Goal: Communication & Community: Answer question/provide support

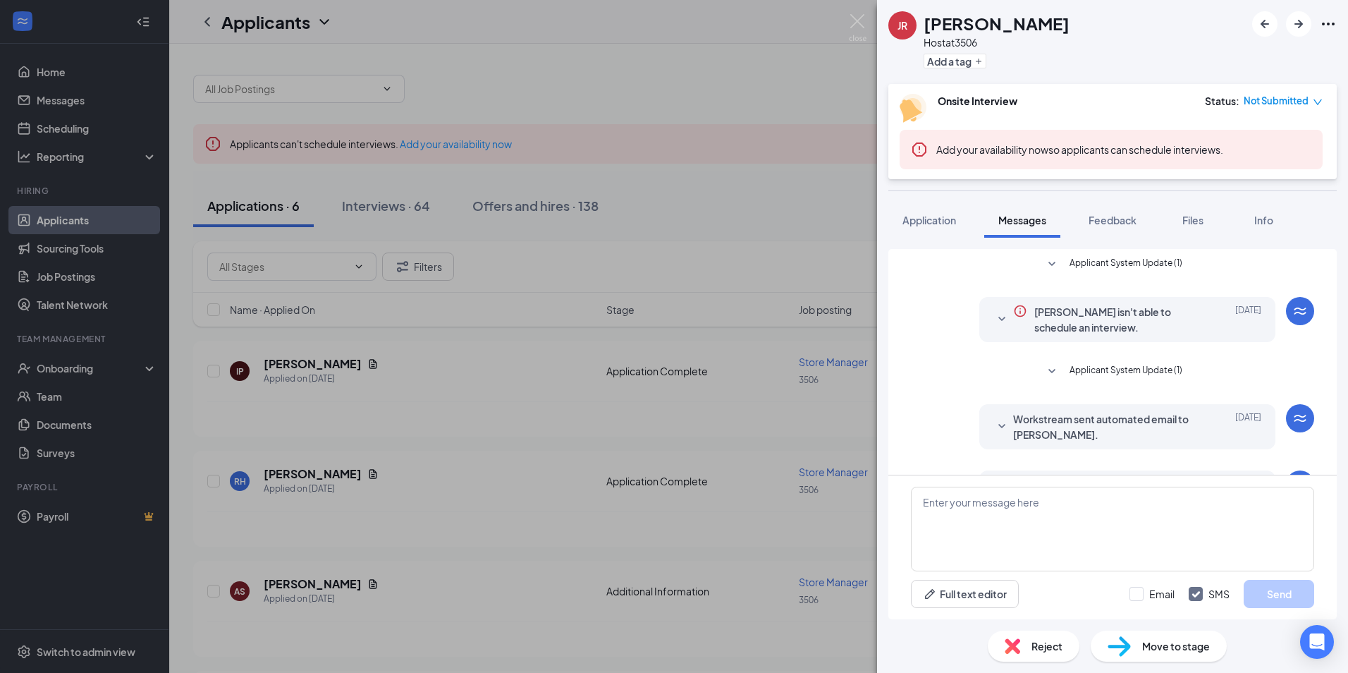
scroll to position [330, 0]
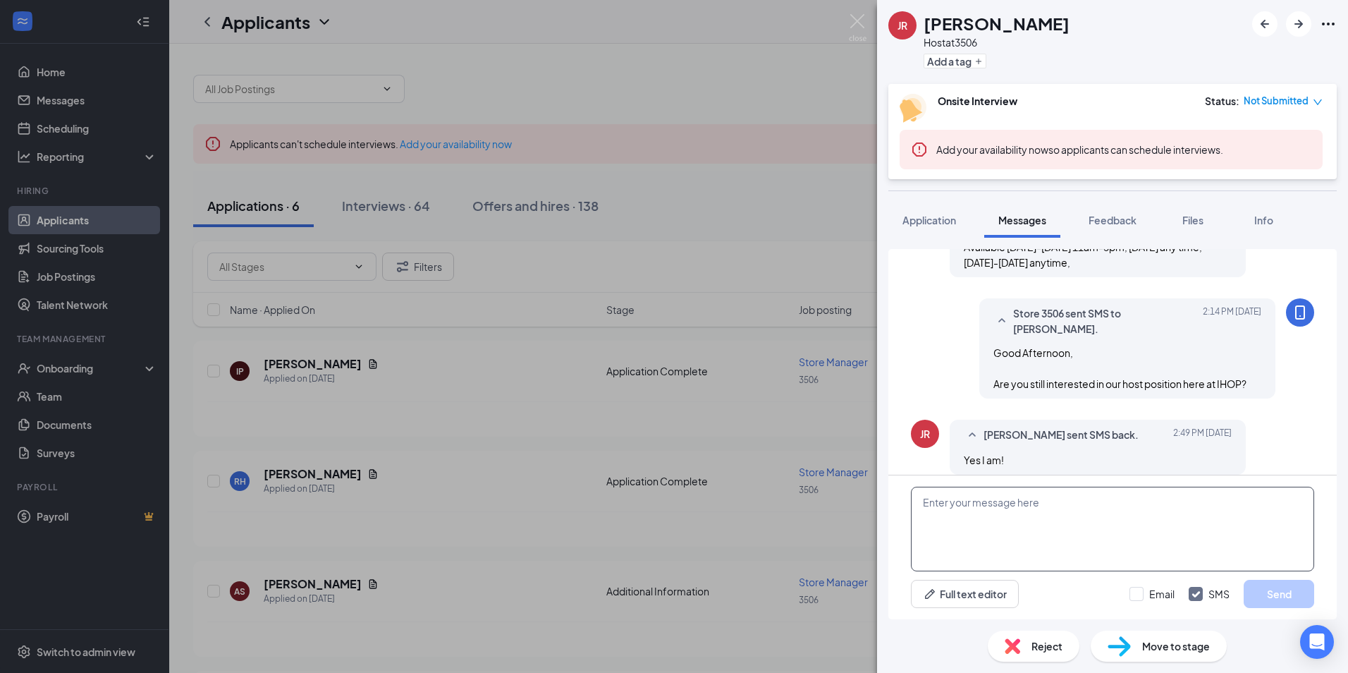
click at [985, 525] on textarea at bounding box center [1112, 529] width 403 height 85
type textarea "Perfect, I'd like to set up an interview with you, is [DATE] at 4pm work for yo…"
click at [1252, 586] on button "Send" at bounding box center [1279, 594] width 71 height 28
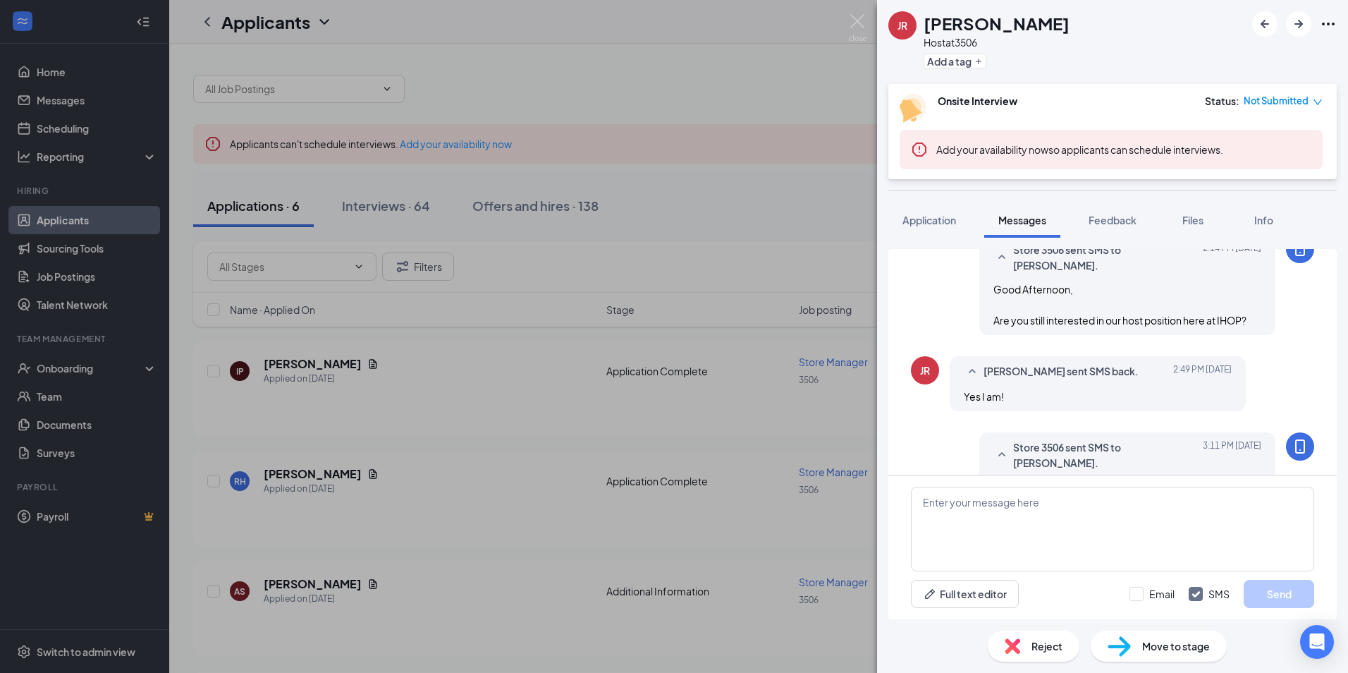
scroll to position [422, 0]
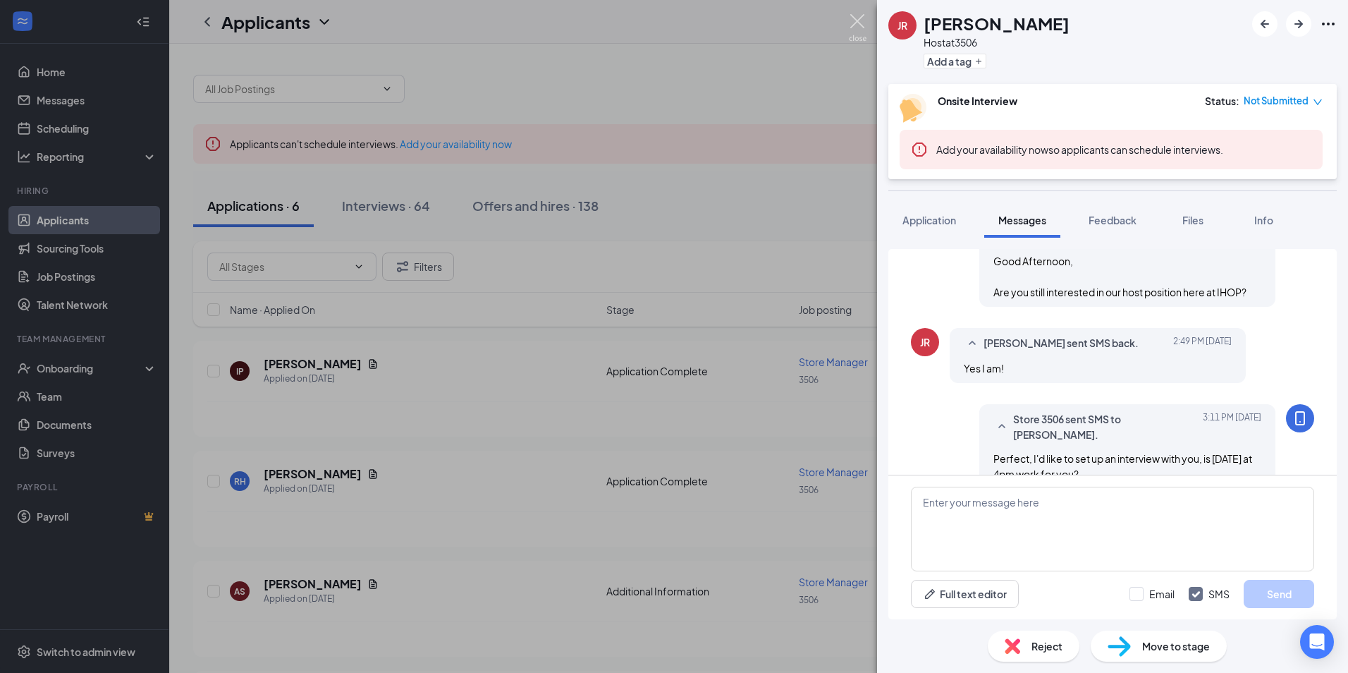
click at [858, 25] on img at bounding box center [858, 28] width 18 height 28
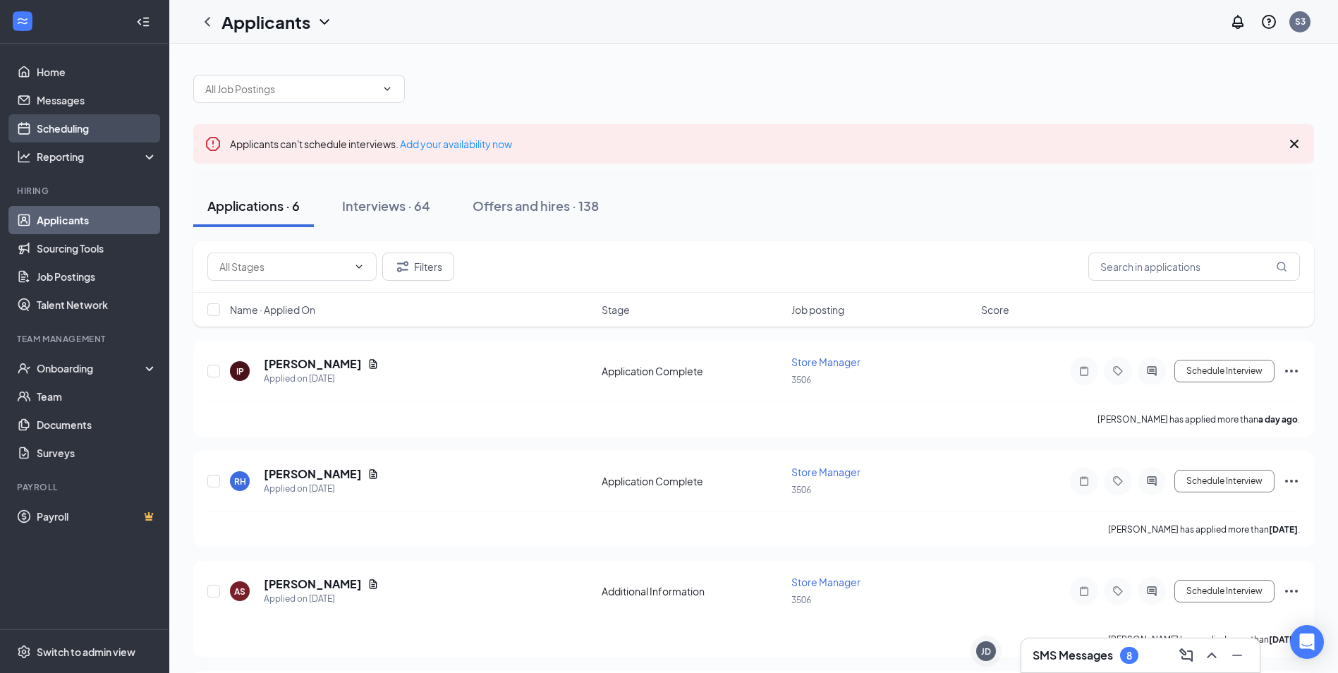
click at [75, 115] on link "Scheduling" at bounding box center [97, 128] width 121 height 28
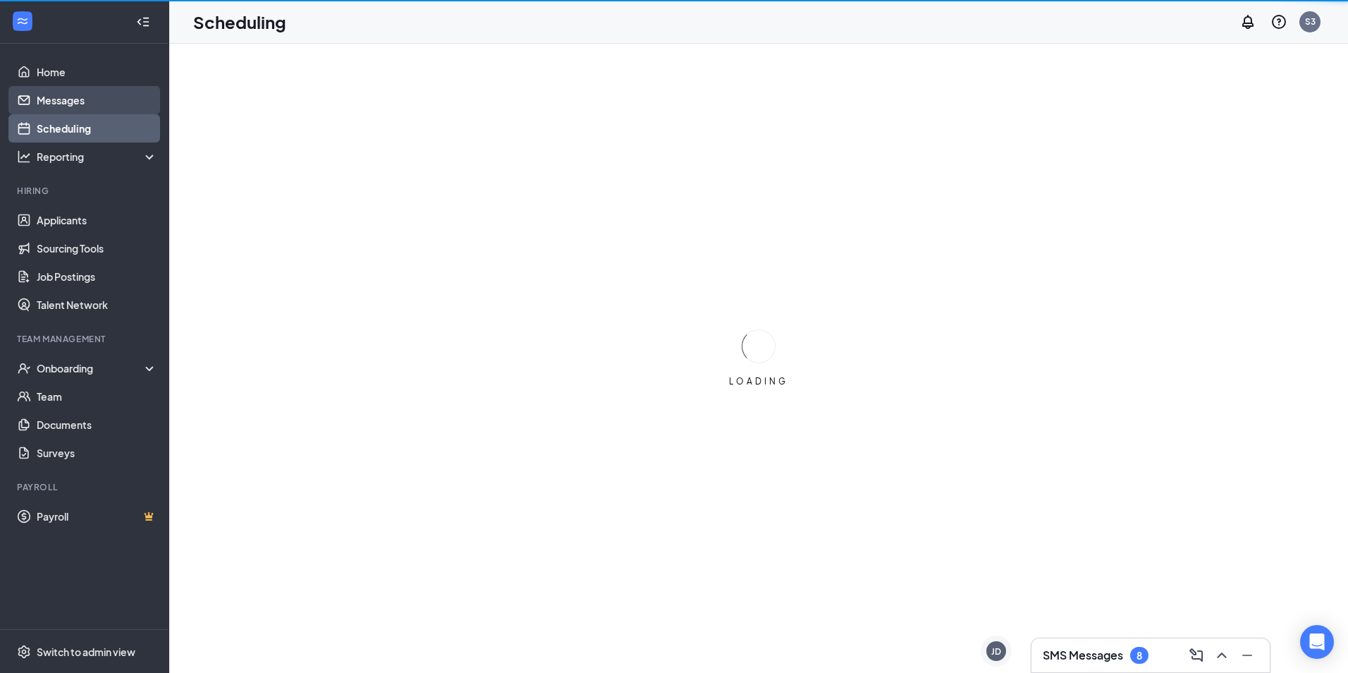
click at [75, 102] on link "Messages" at bounding box center [97, 100] width 121 height 28
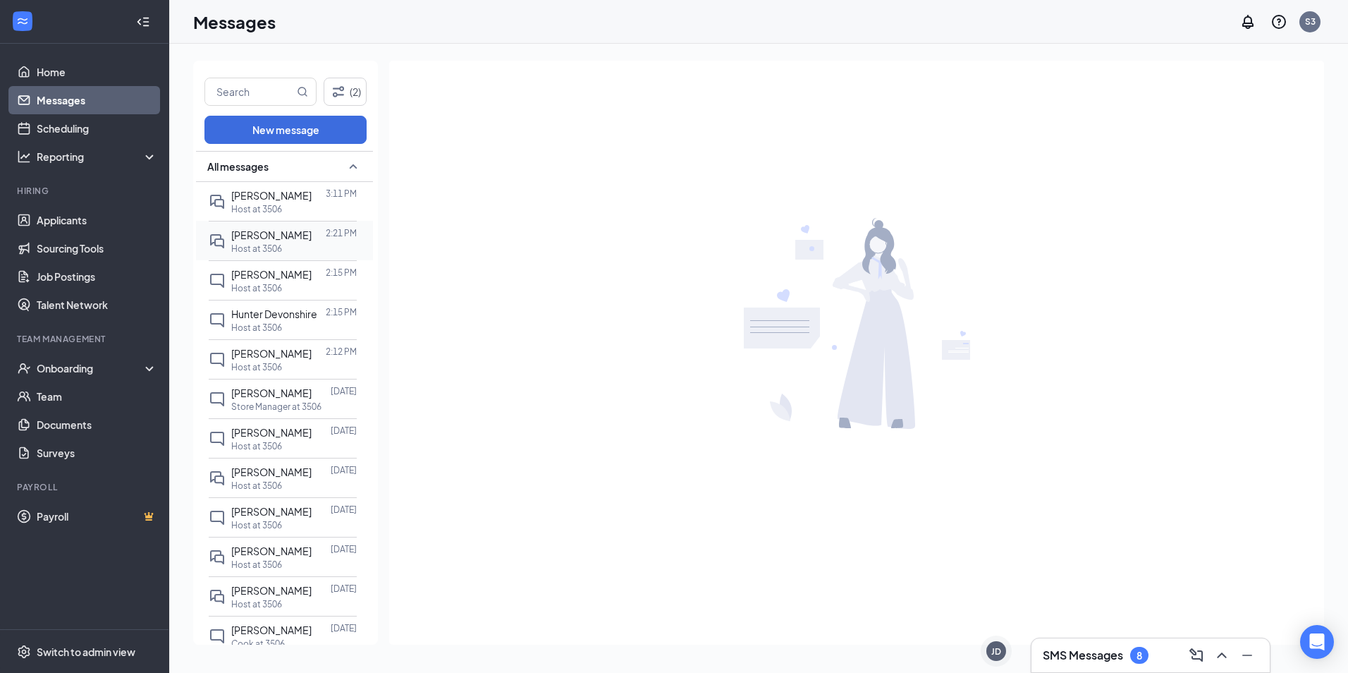
click at [291, 256] on div "[PERSON_NAME] 2:21 PM Host at 3506" at bounding box center [283, 240] width 148 height 39
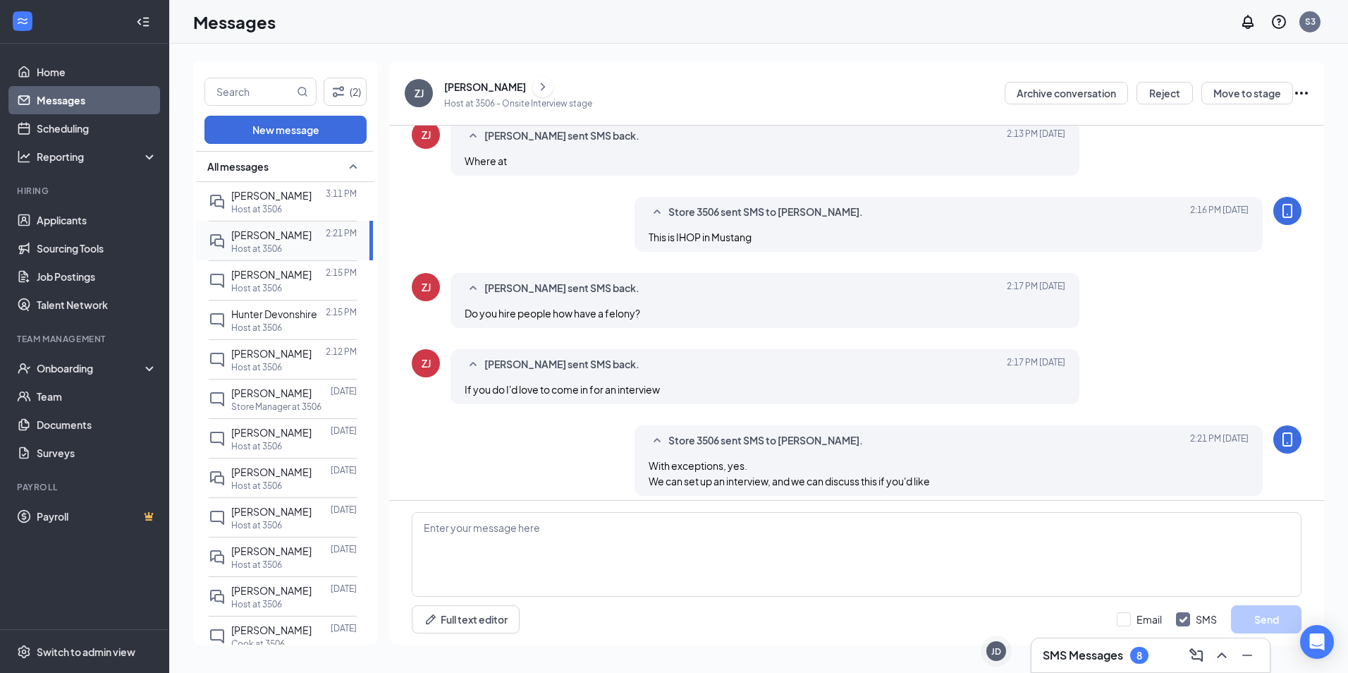
scroll to position [396, 0]
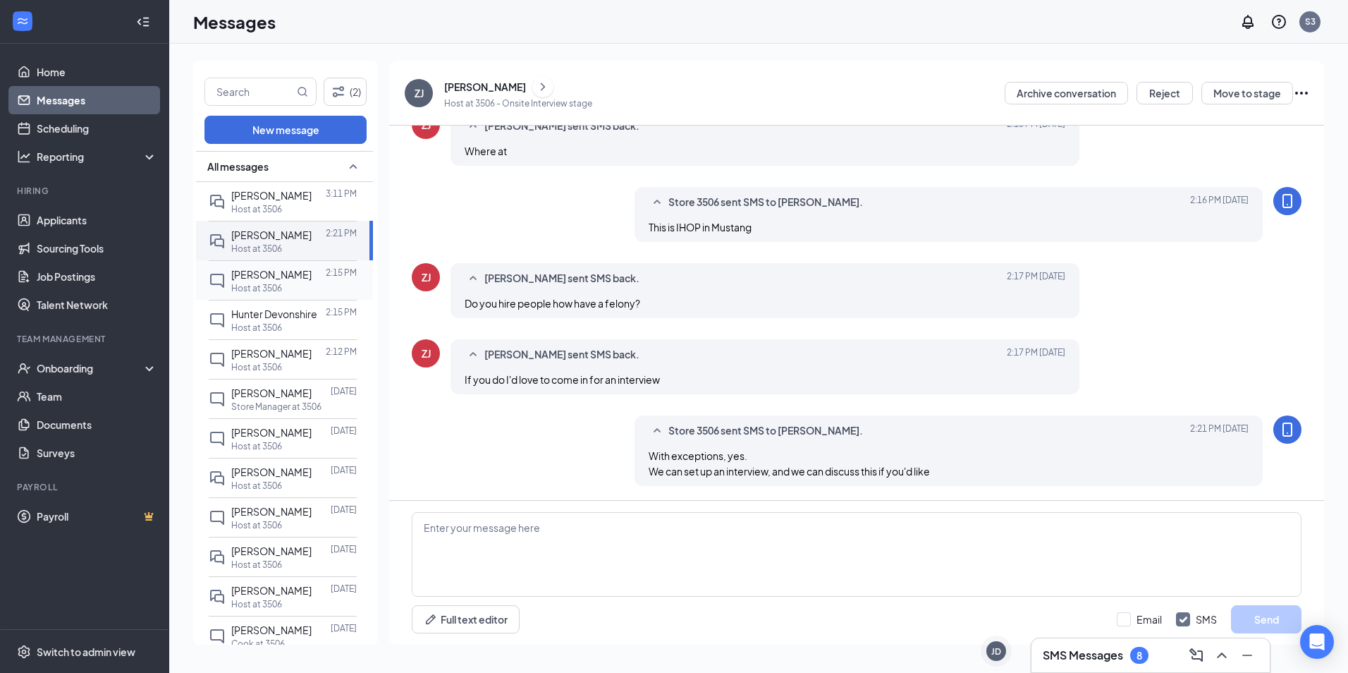
click at [287, 279] on span "[PERSON_NAME]" at bounding box center [271, 274] width 80 height 13
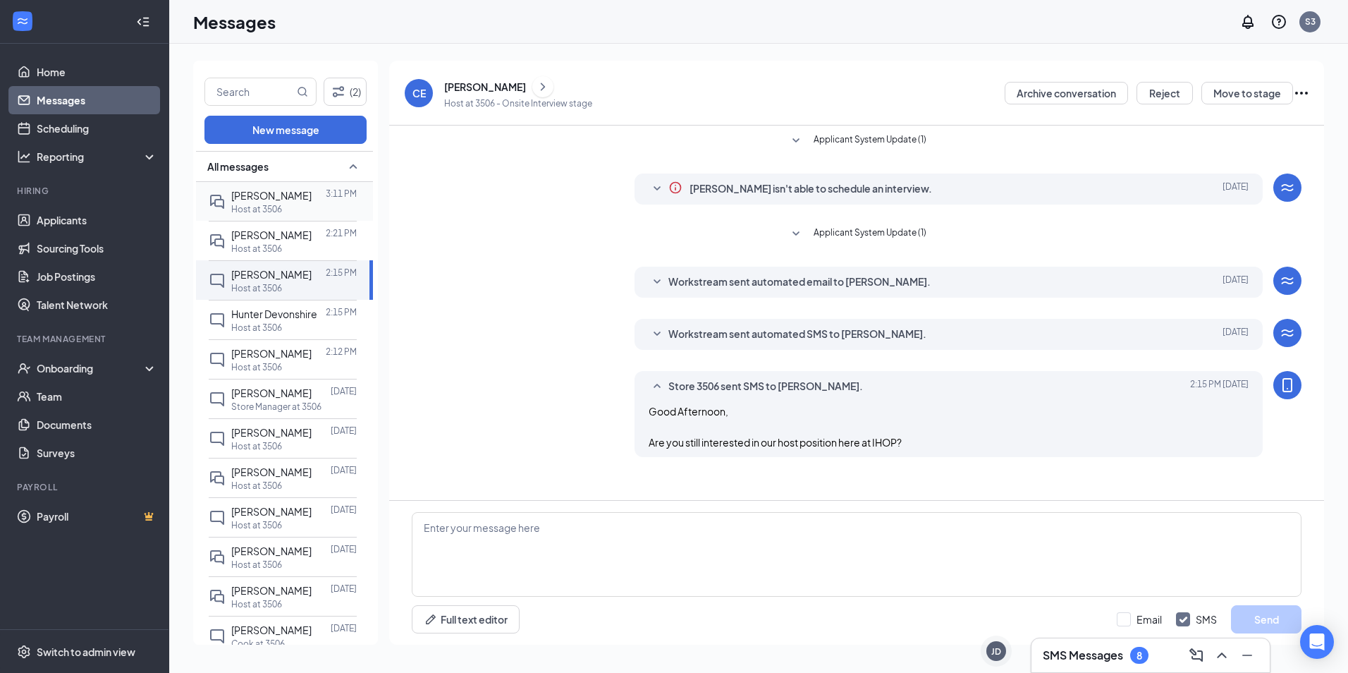
click at [287, 202] on div "[PERSON_NAME]" at bounding box center [271, 196] width 80 height 16
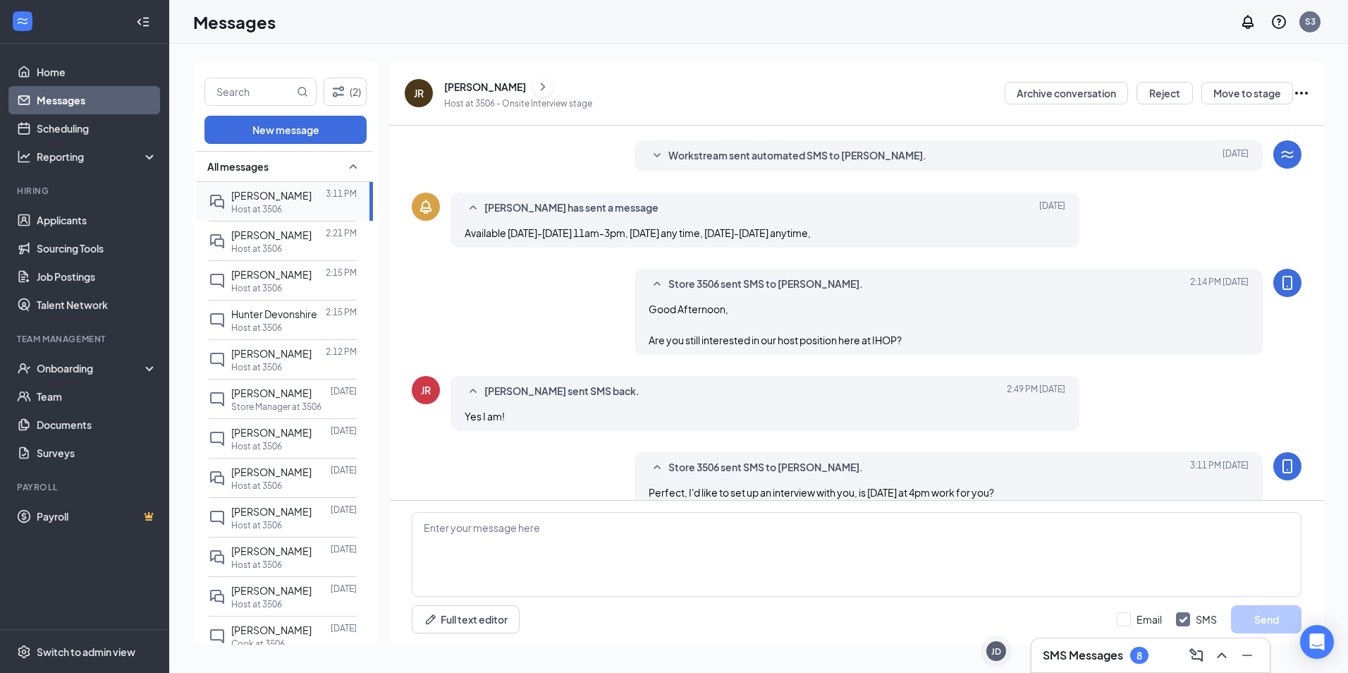
scroll to position [200, 0]
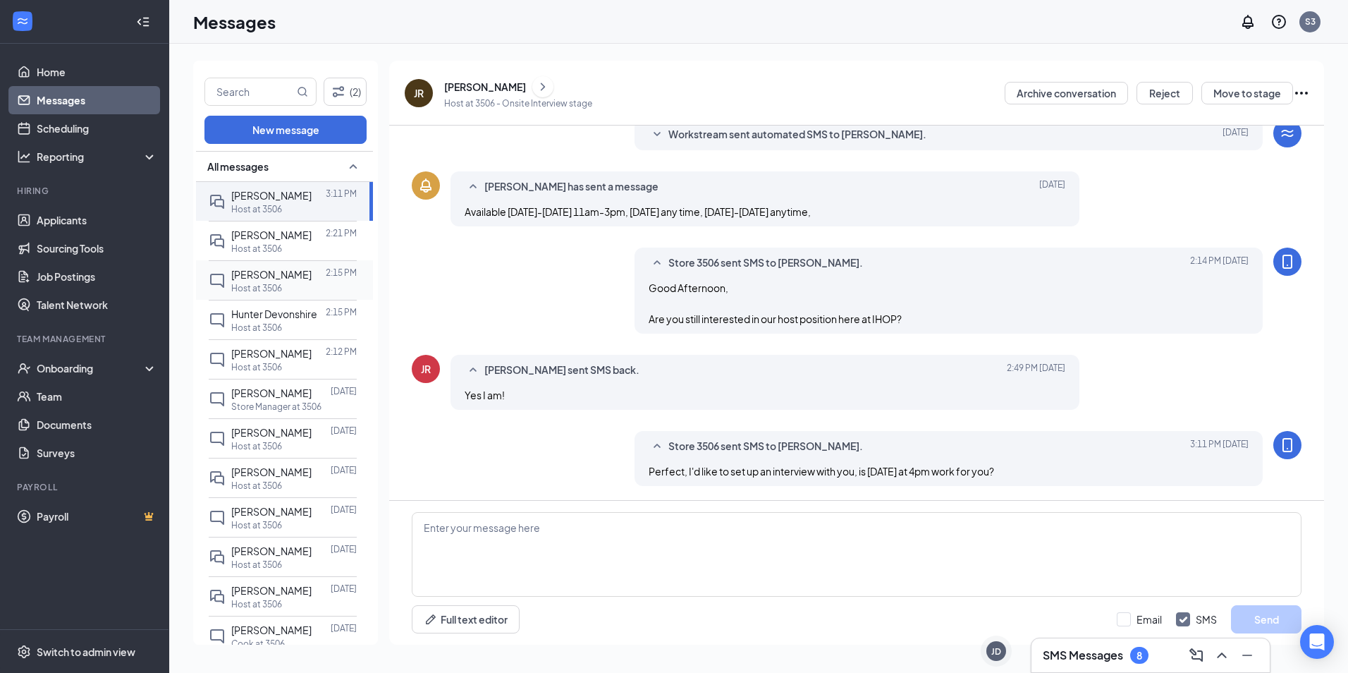
click at [279, 286] on p "Host at 3506" at bounding box center [256, 288] width 51 height 12
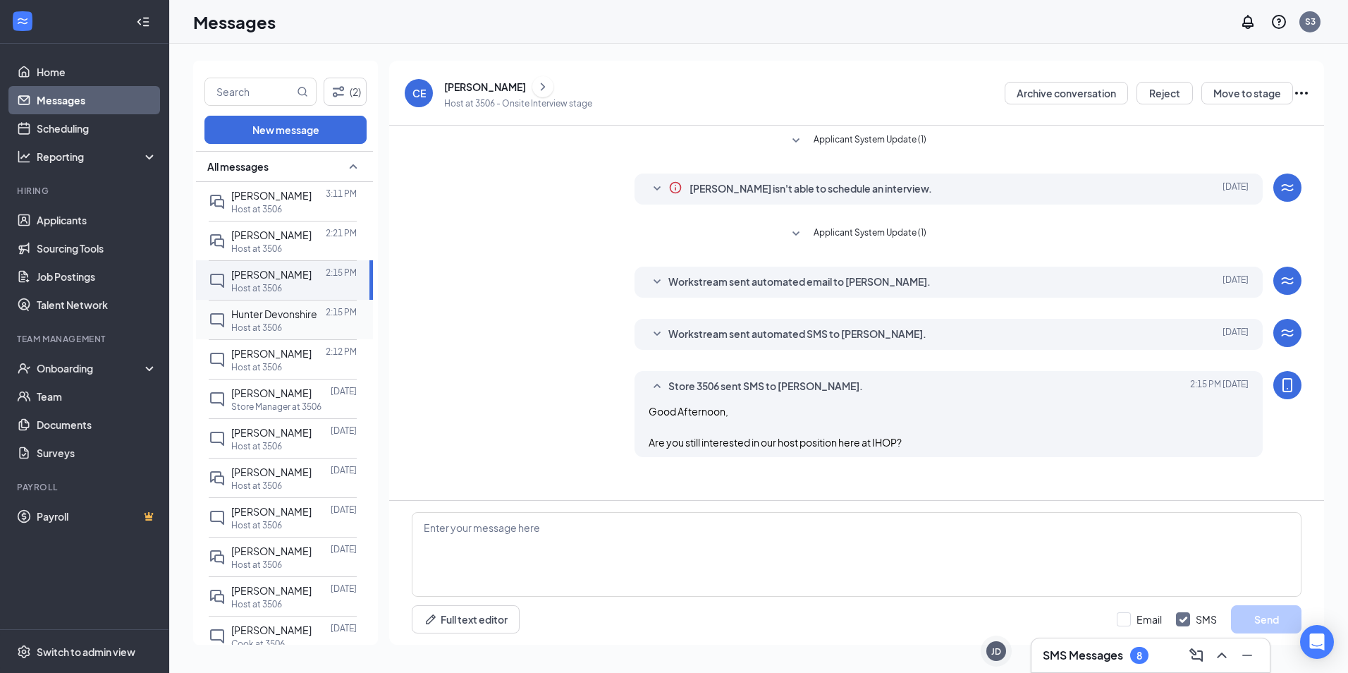
click at [282, 319] on div "Hunter Devonshire" at bounding box center [274, 314] width 86 height 16
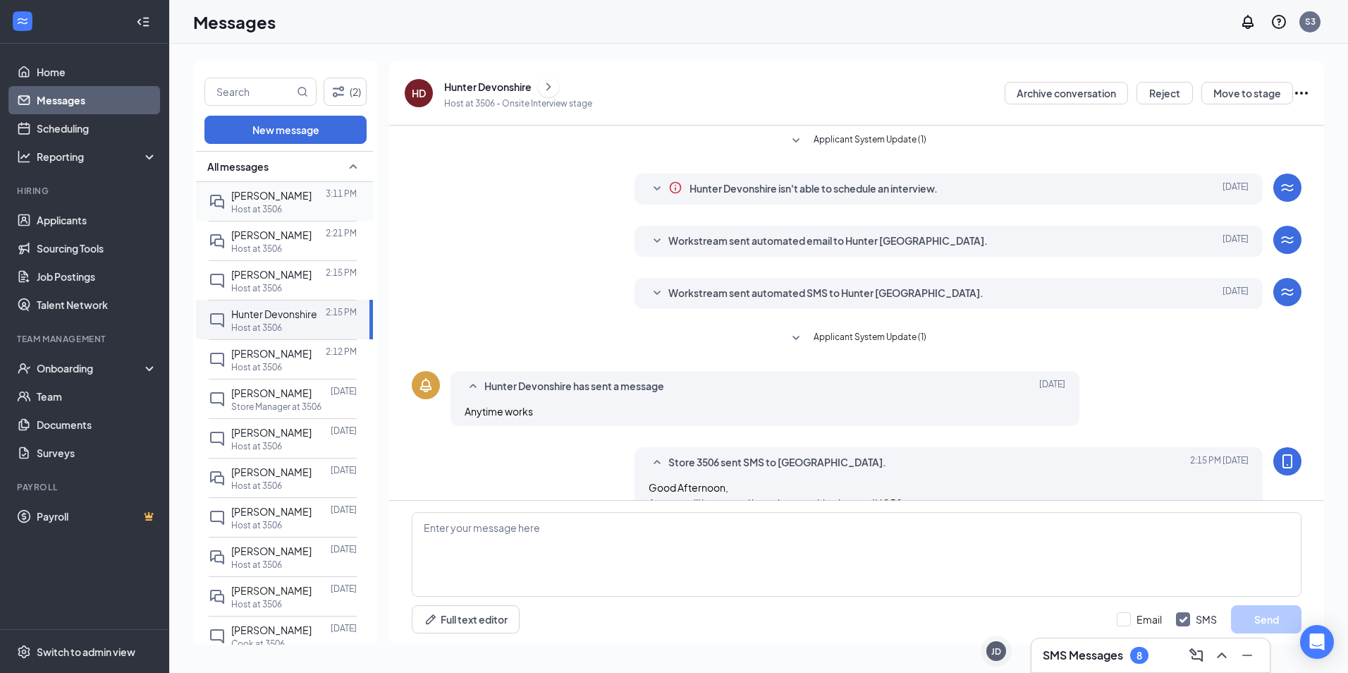
scroll to position [32, 0]
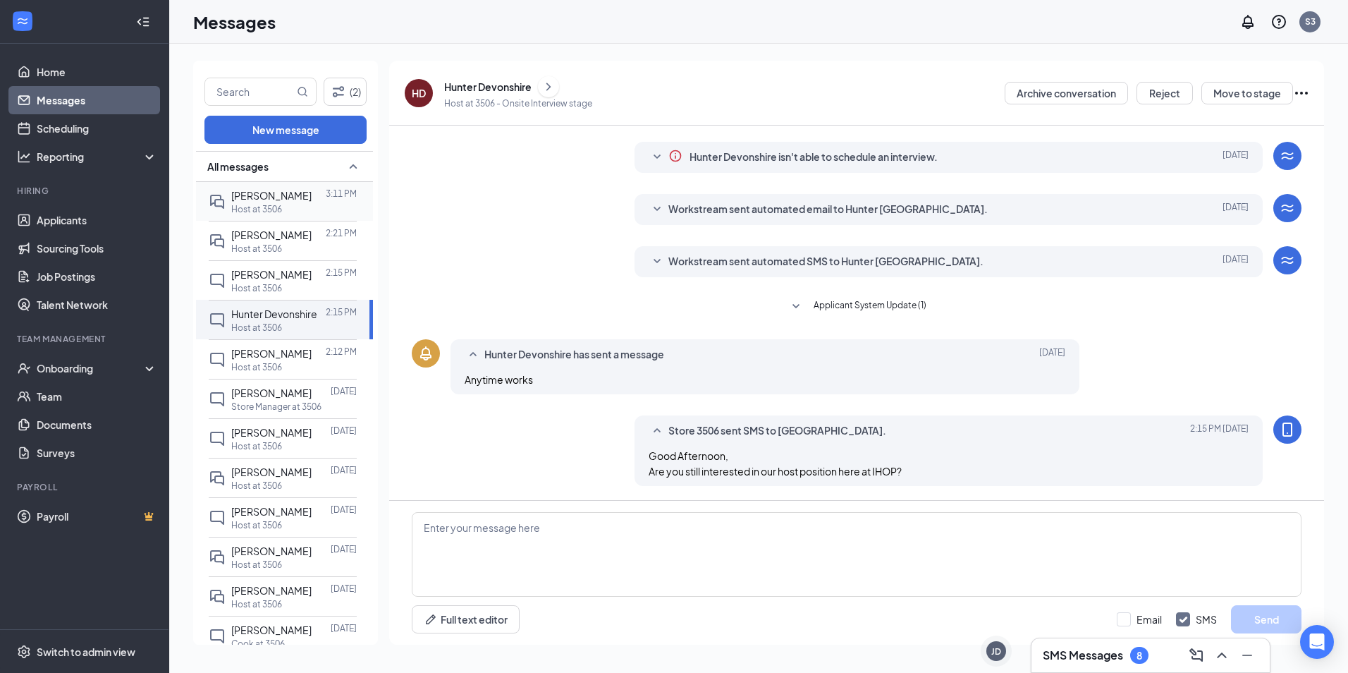
click at [282, 197] on span "[PERSON_NAME]" at bounding box center [271, 195] width 80 height 13
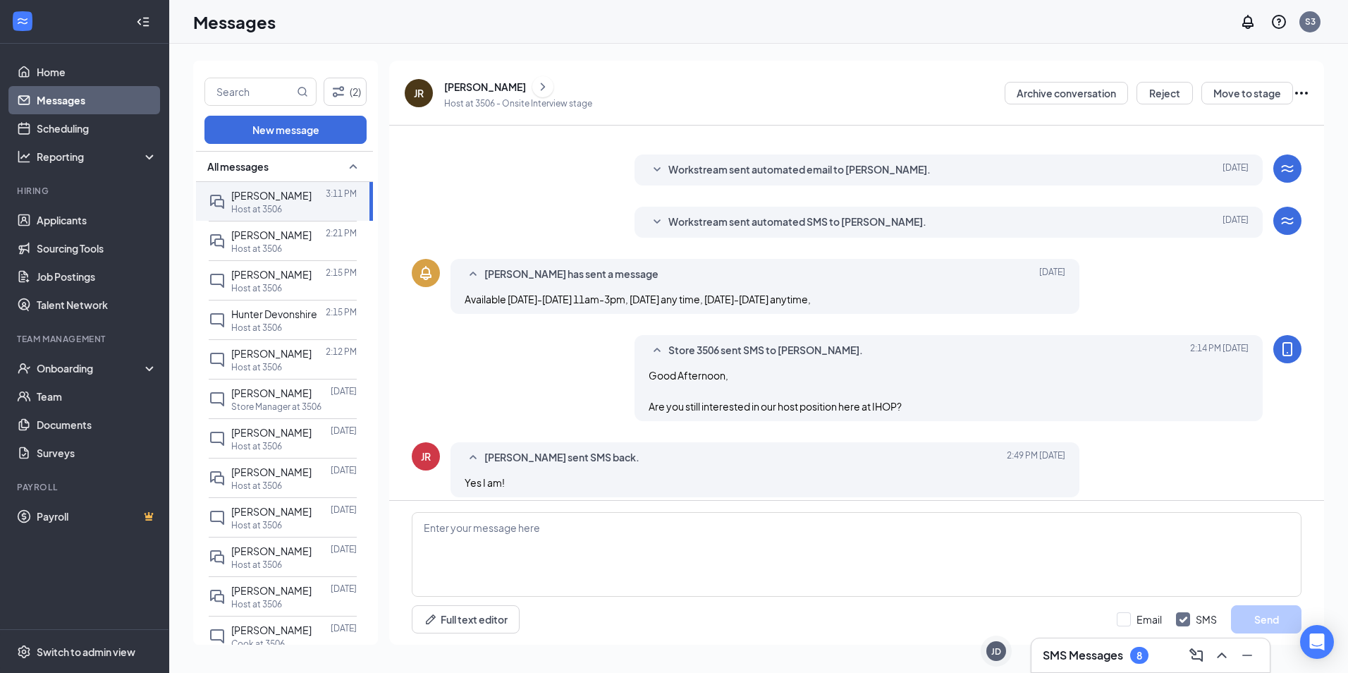
scroll to position [200, 0]
